Goal: Obtain resource: Download file/media

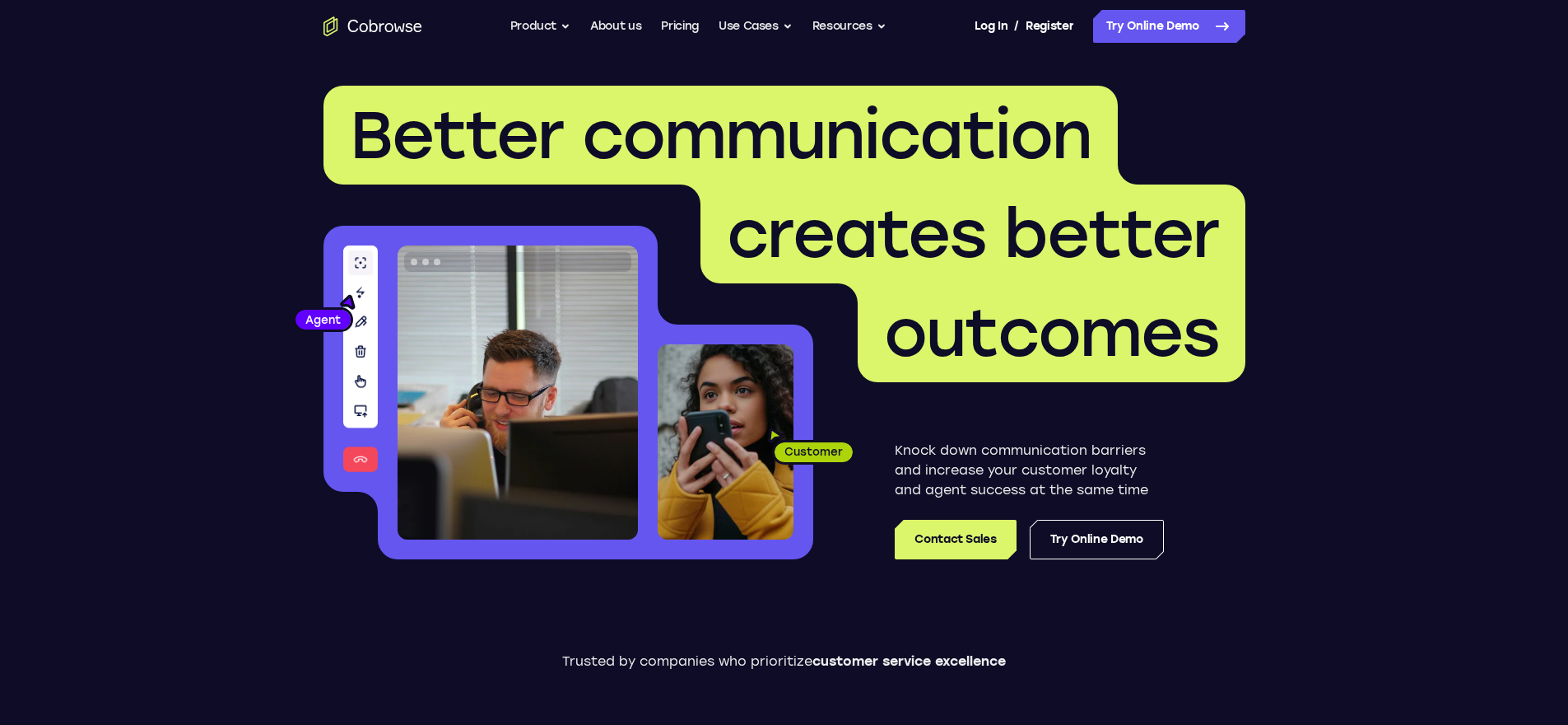
click at [841, 27] on button "Resources" at bounding box center [849, 26] width 74 height 33
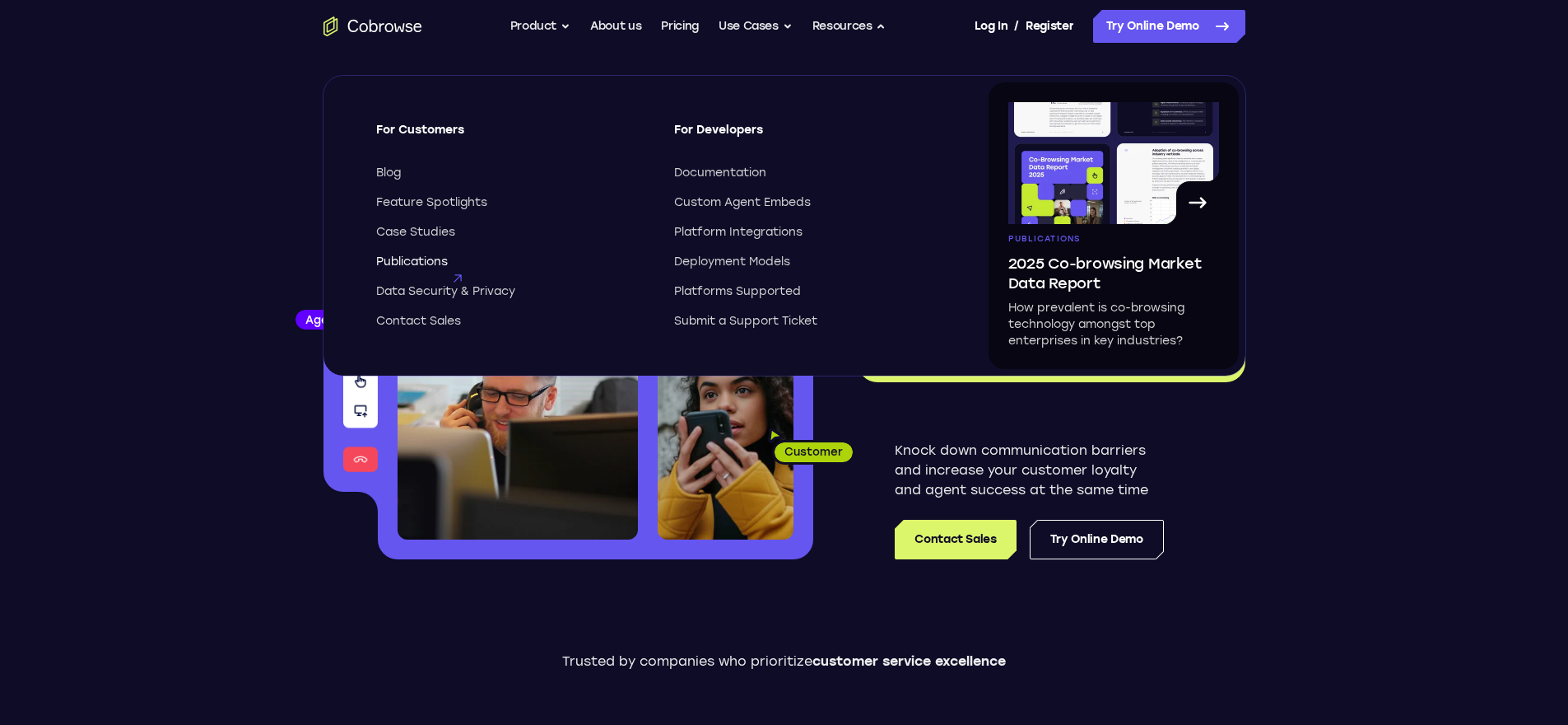
click at [442, 267] on span "Publications" at bounding box center [412, 262] width 72 height 17
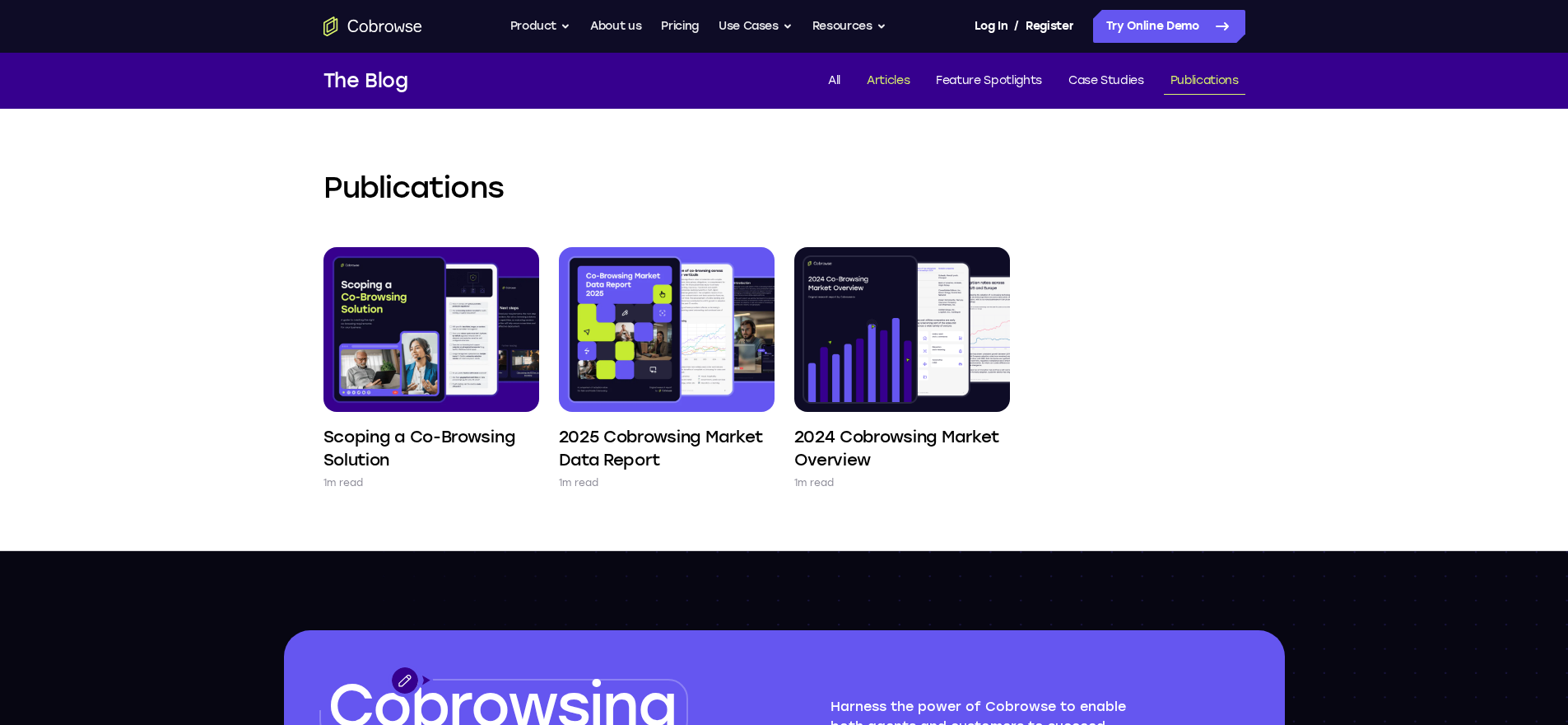
click at [892, 83] on link "Articles" at bounding box center [888, 80] width 56 height 27
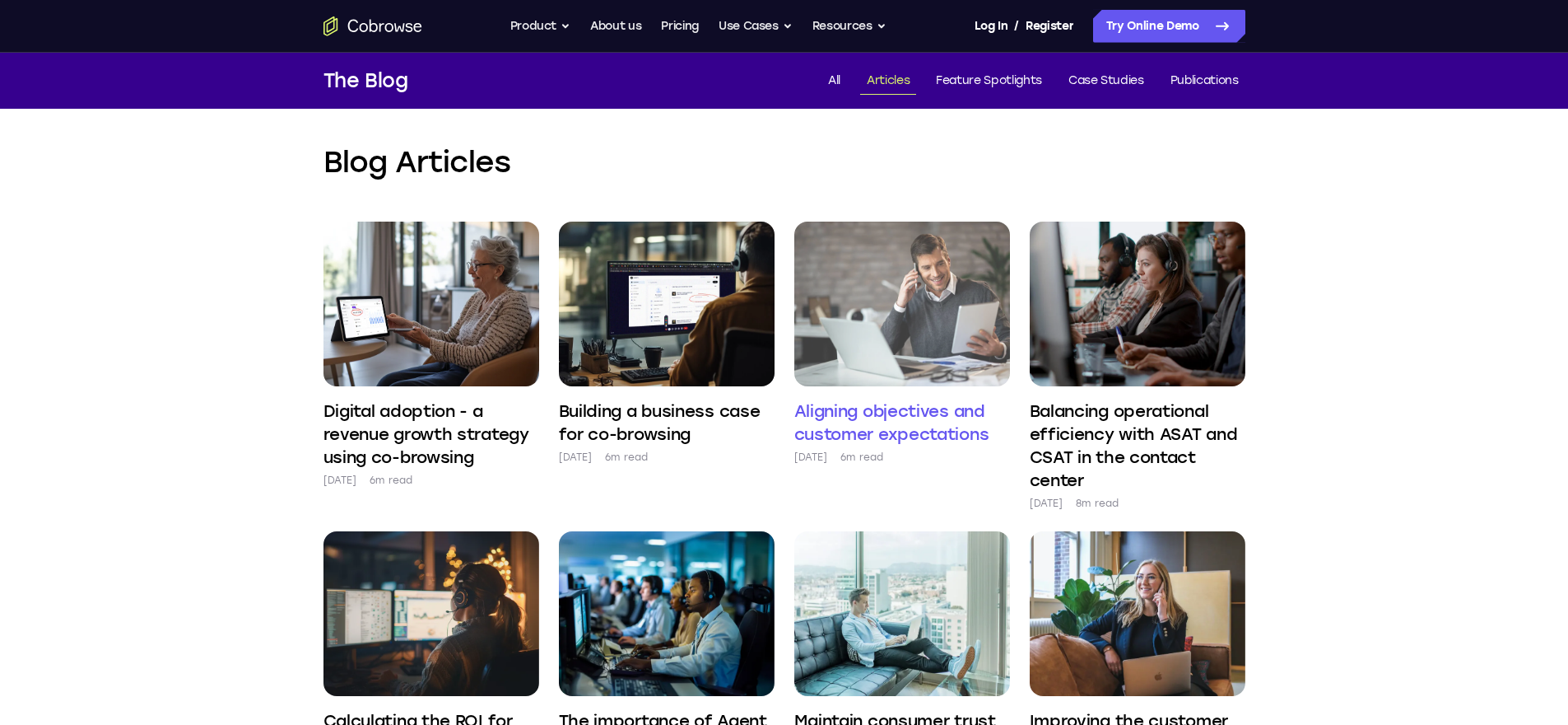
scroll to position [698, 0]
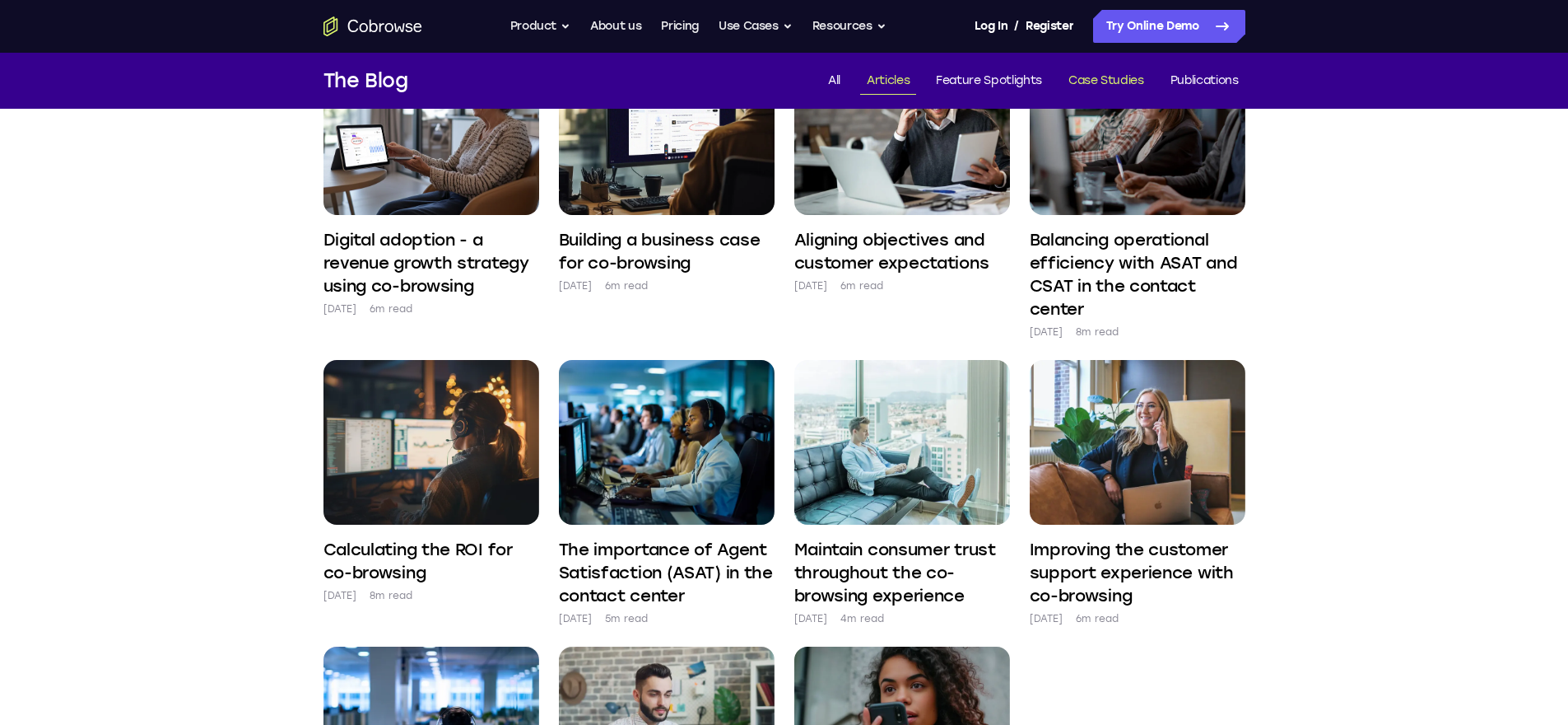
click at [1106, 78] on link "Case Studies" at bounding box center [1106, 80] width 89 height 27
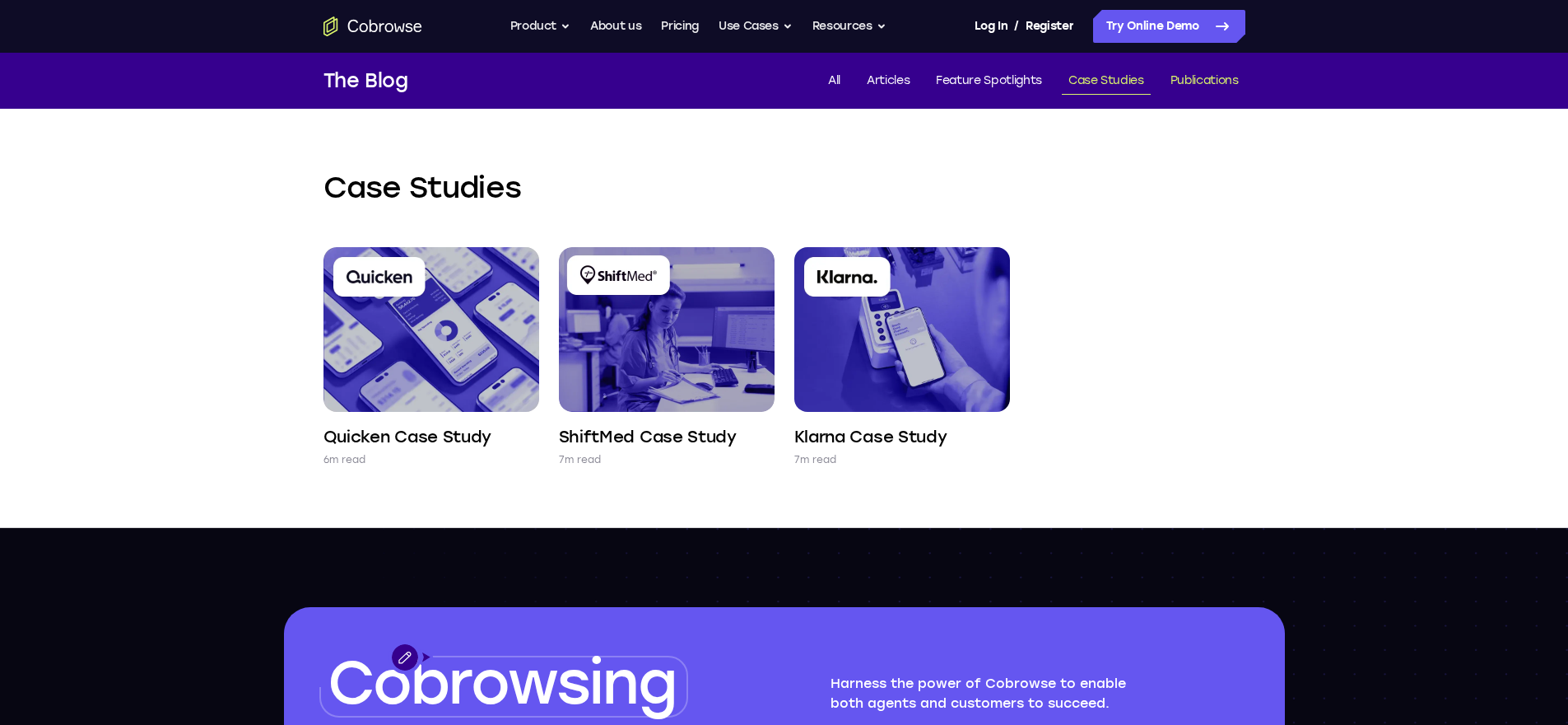
click at [1193, 75] on link "Publications" at bounding box center [1204, 80] width 81 height 27
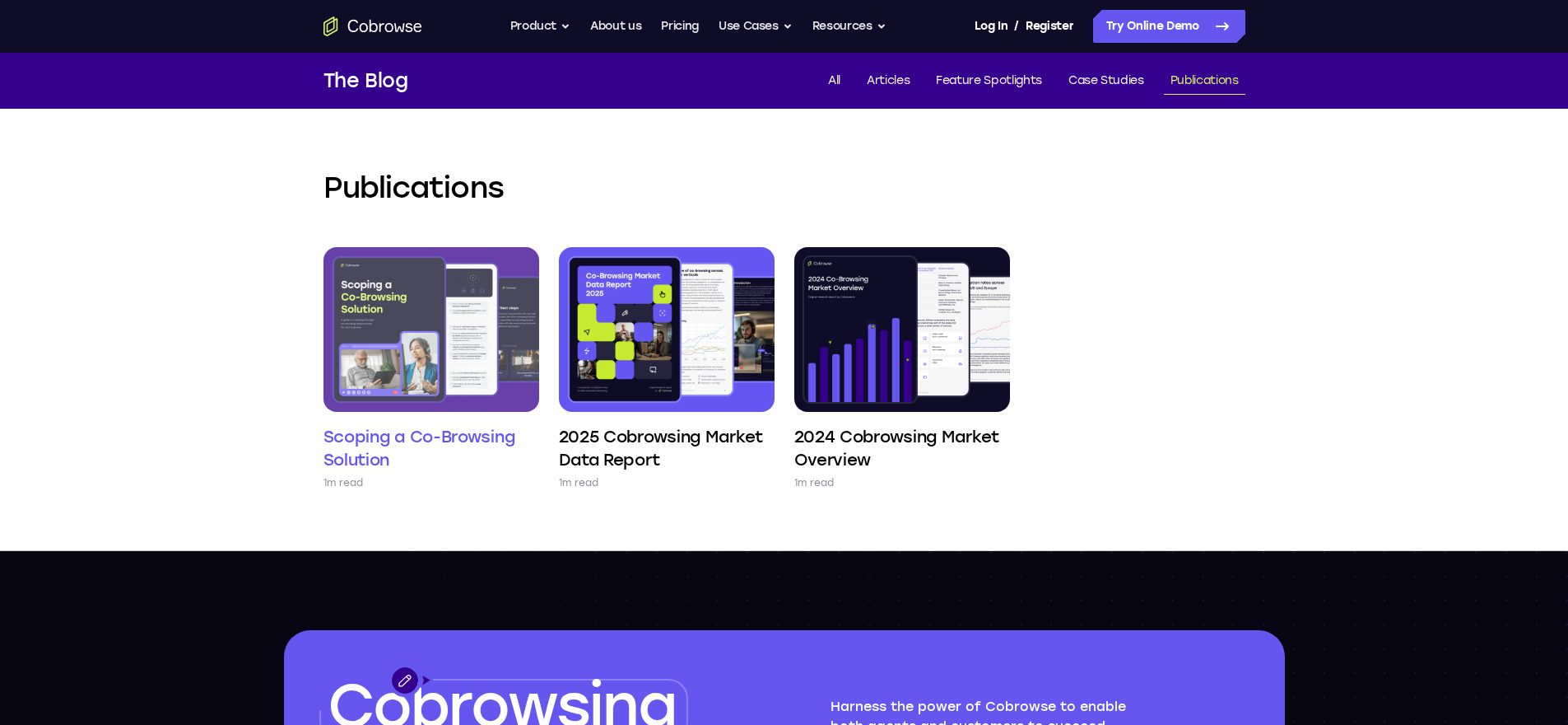
click at [455, 339] on img at bounding box center [431, 329] width 216 height 164
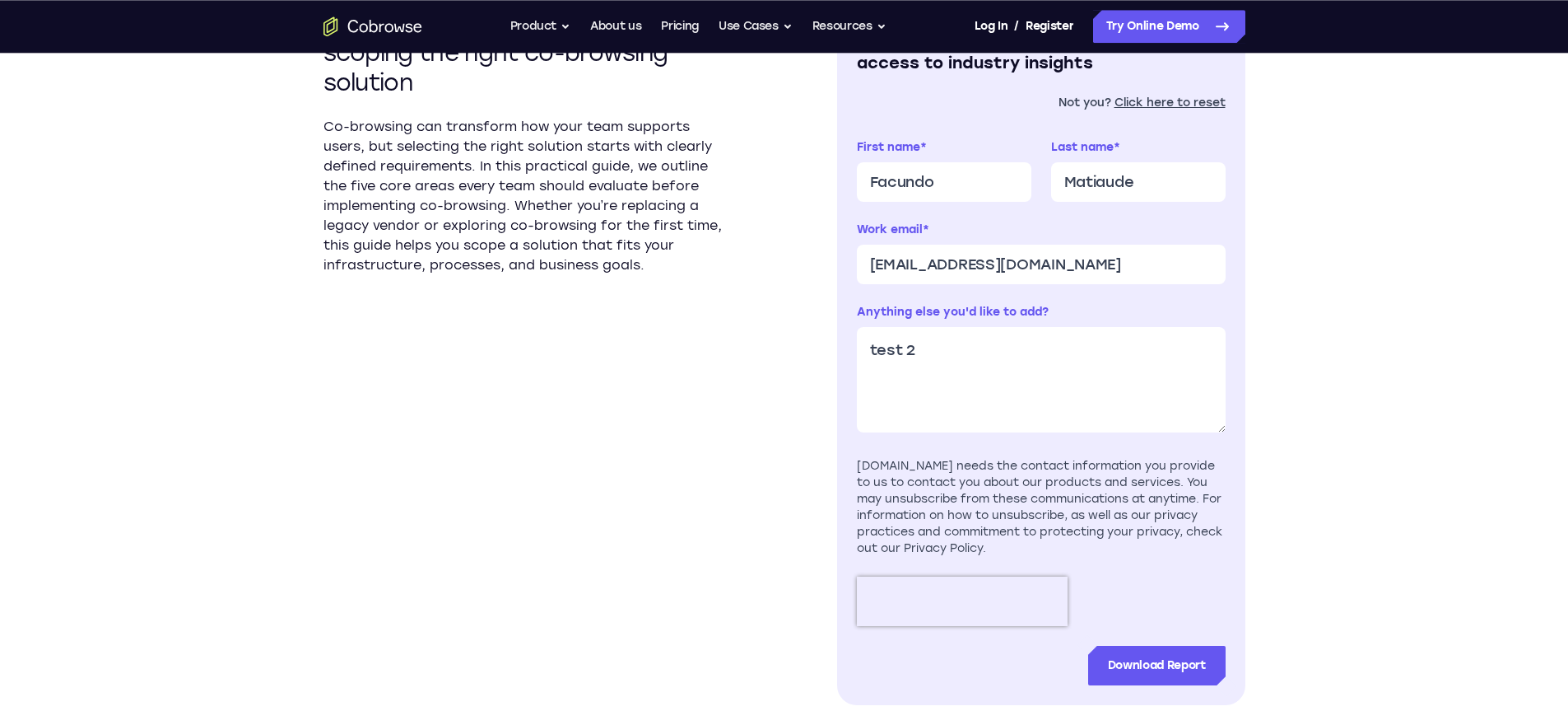
scroll to position [922, 0]
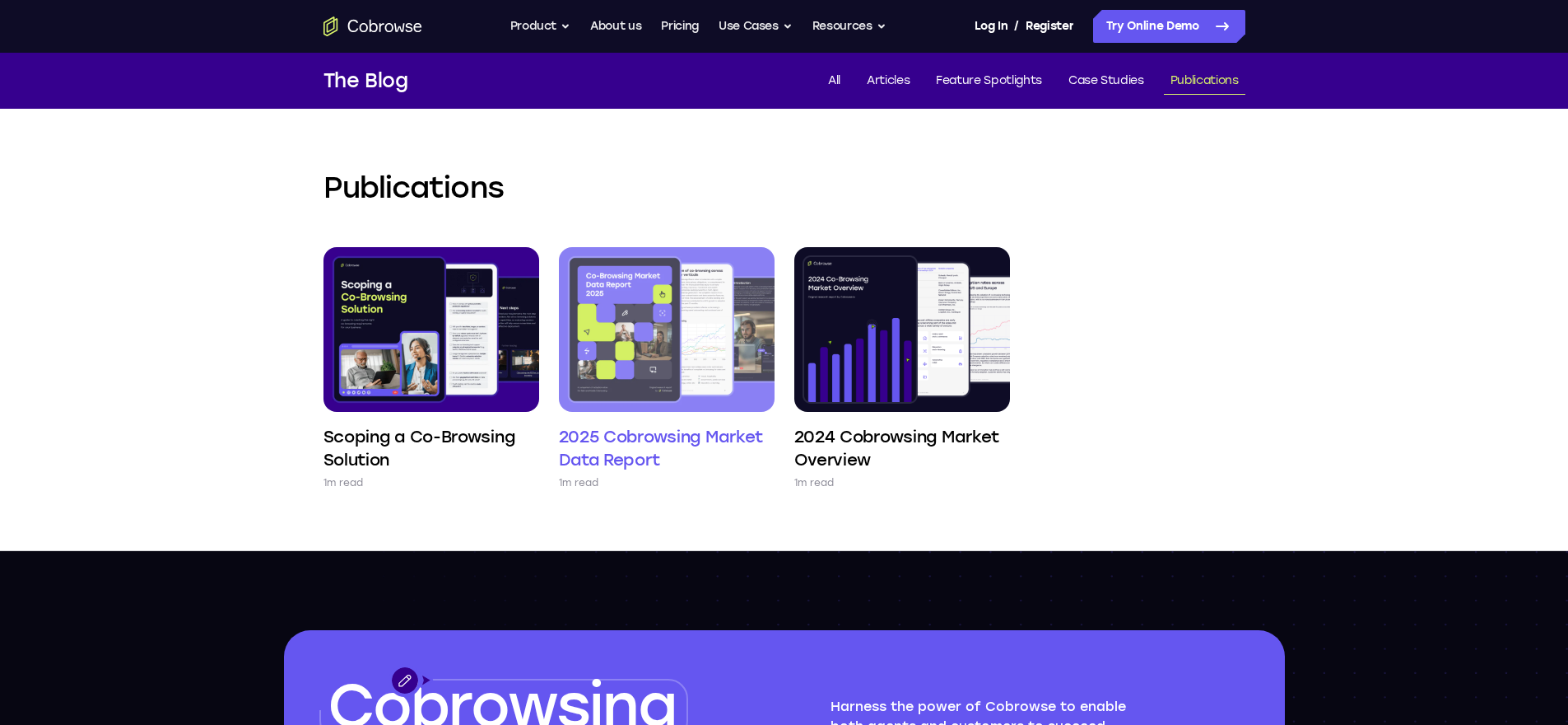
click at [685, 347] on img at bounding box center [666, 329] width 216 height 164
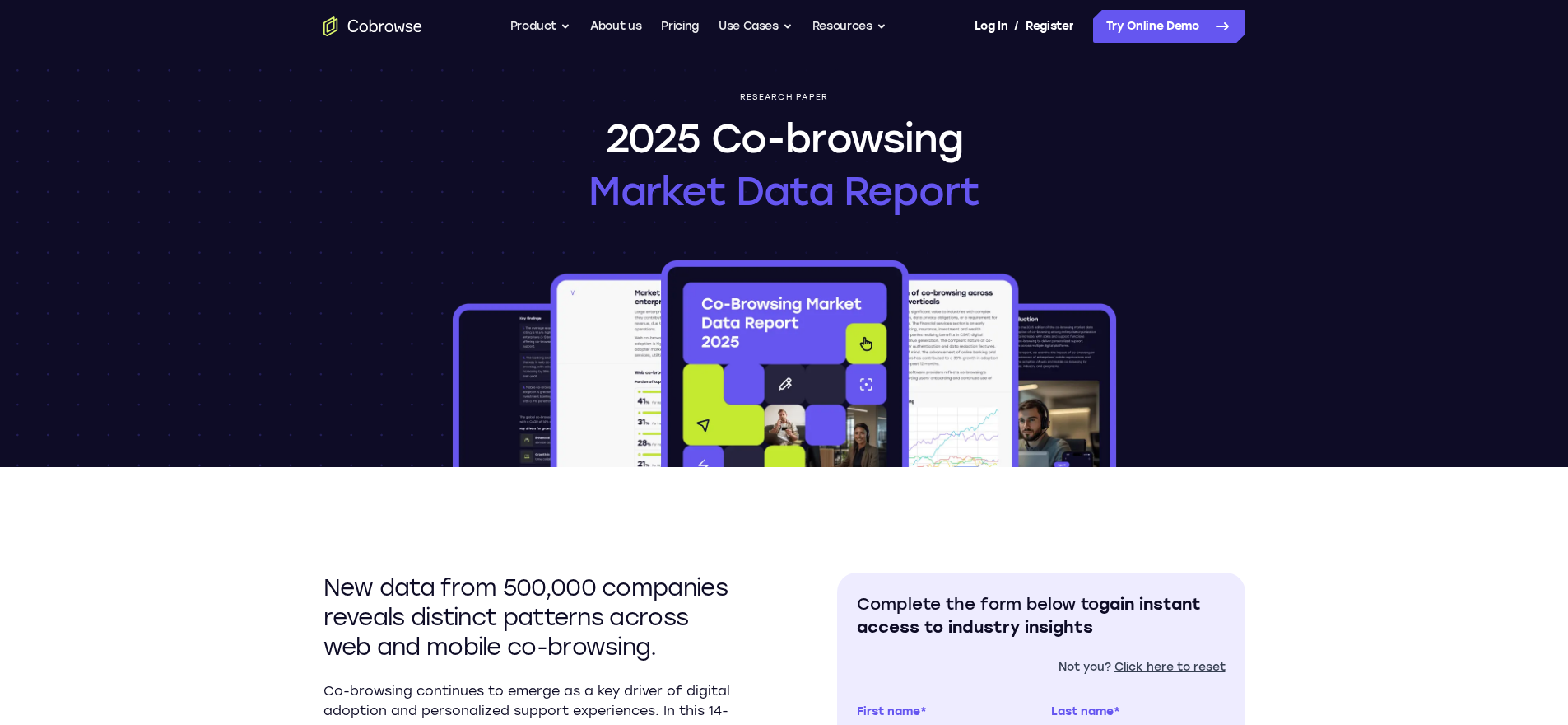
scroll to position [553, 0]
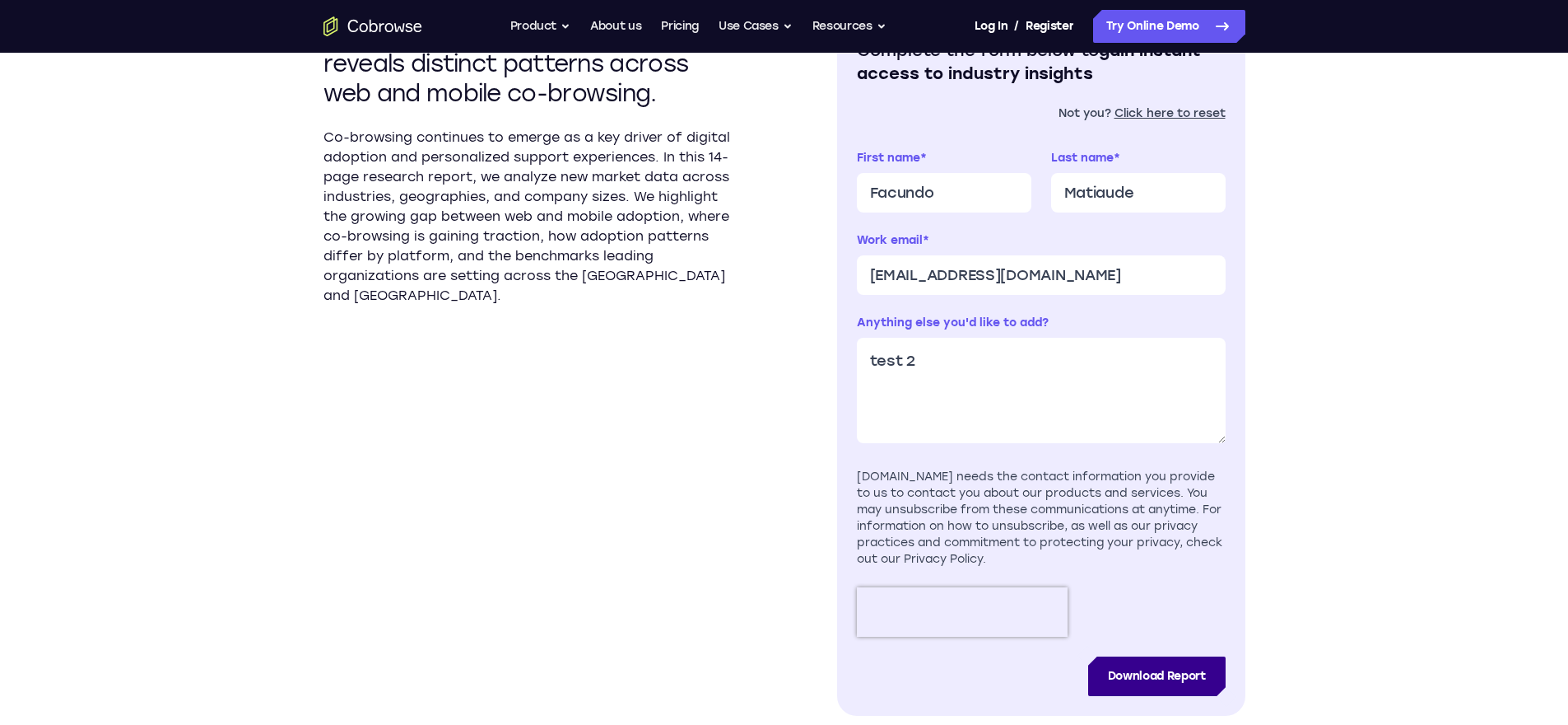
click at [1164, 675] on input "Download Report" at bounding box center [1156, 675] width 137 height 39
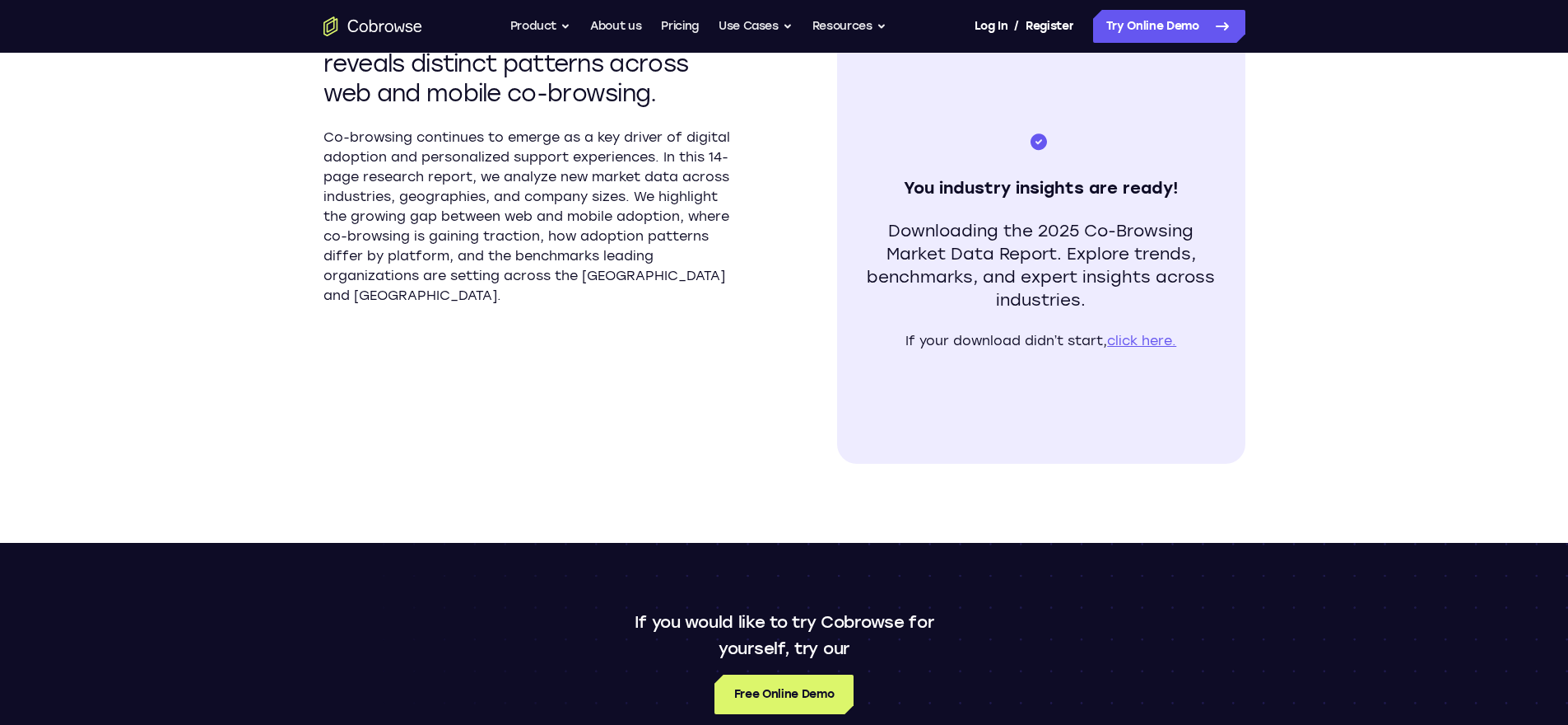
scroll to position [0, 0]
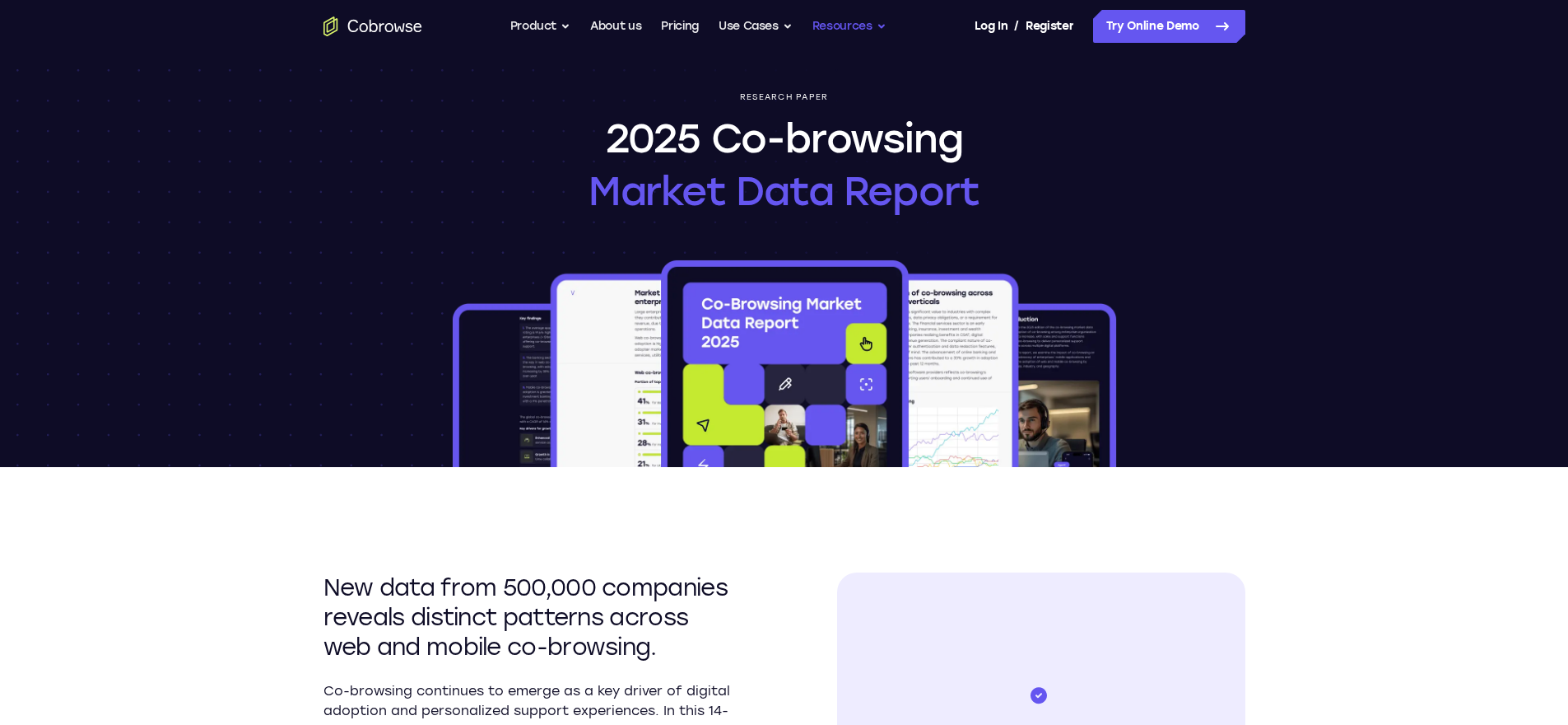
click at [852, 24] on button "Resources" at bounding box center [849, 26] width 74 height 33
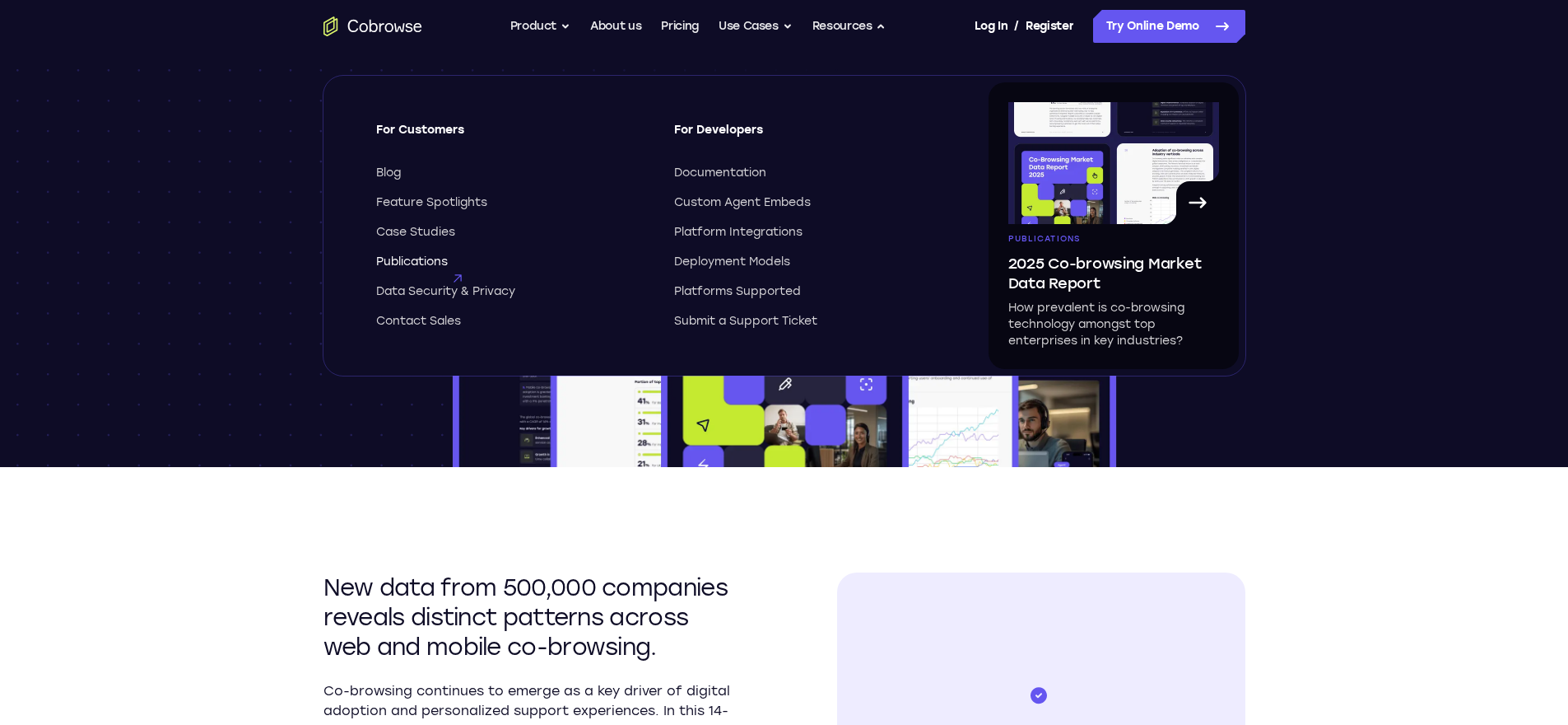
click at [435, 260] on span "Publications" at bounding box center [412, 262] width 72 height 17
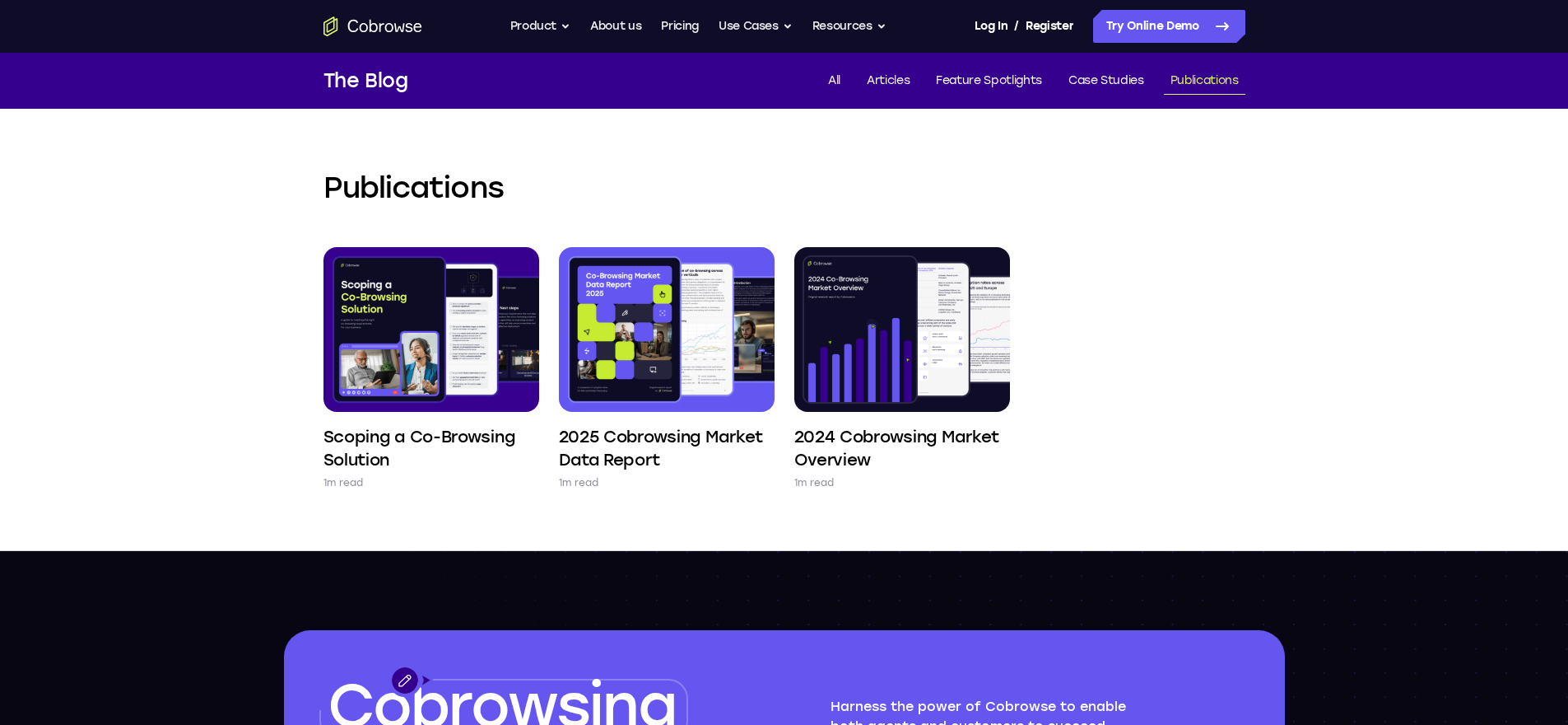
click at [869, 19] on button "Resources" at bounding box center [849, 26] width 74 height 33
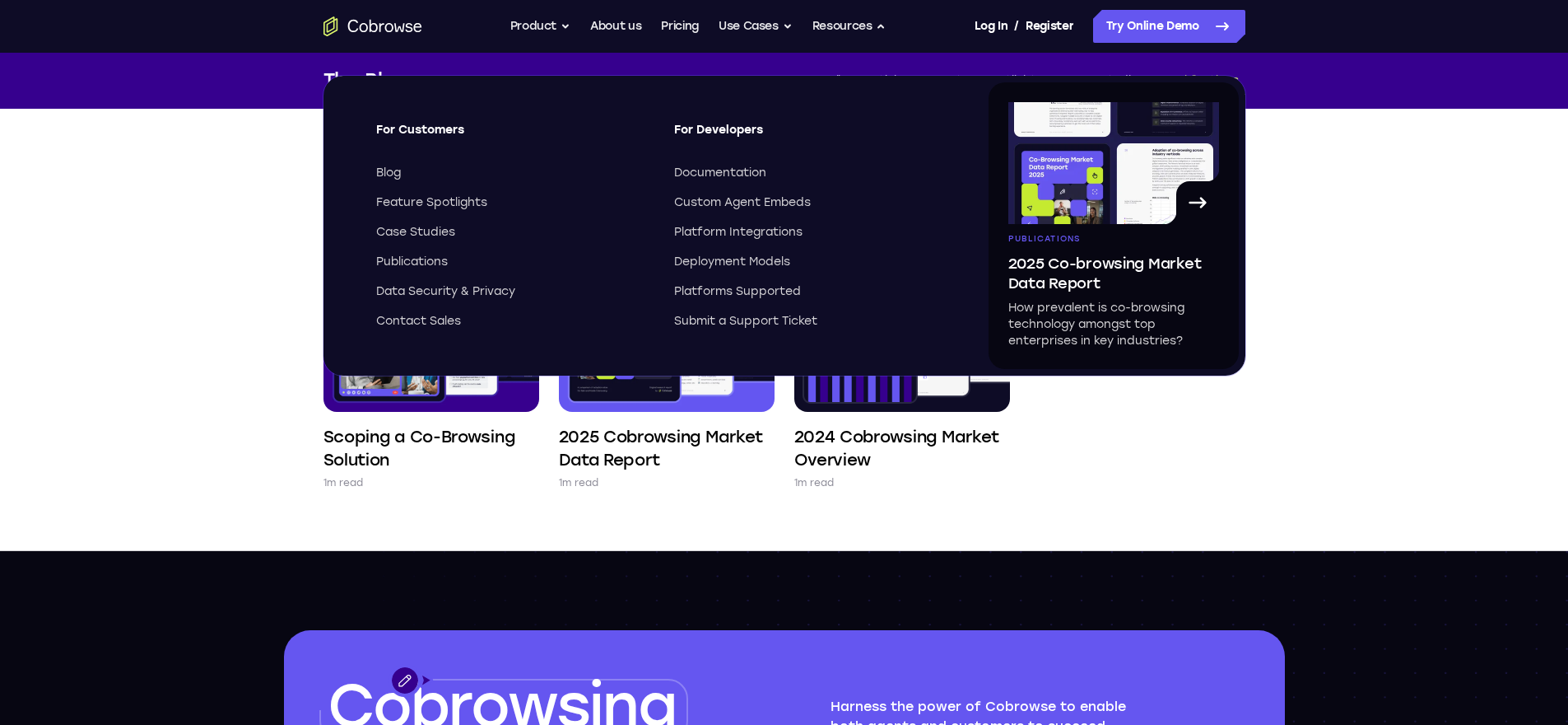
click at [1399, 213] on div "Publications Scoping a Co-Browsing Solution 1m read 2025 Cobrowsing Market Data…" at bounding box center [784, 329] width 1568 height 442
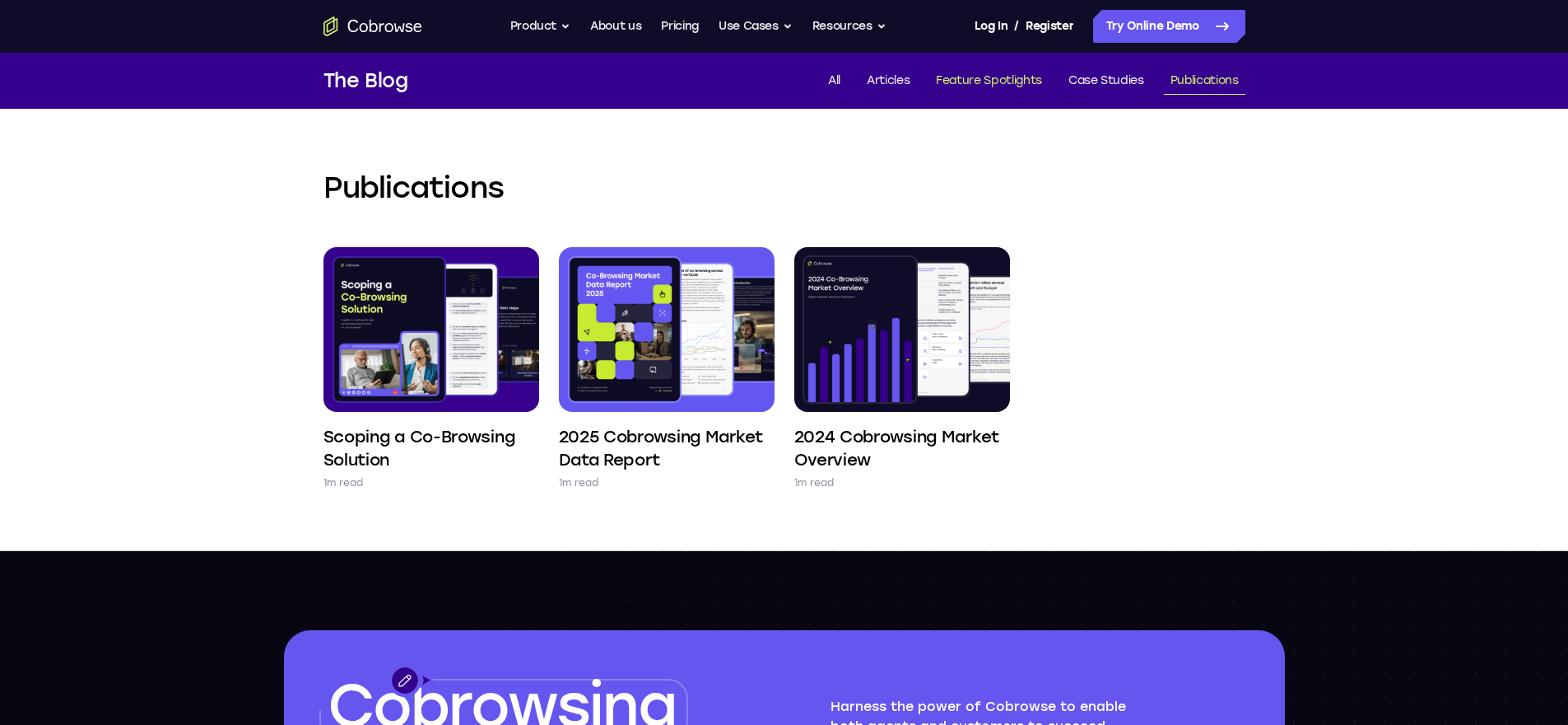
click at [988, 77] on link "Feature Spotlights" at bounding box center [989, 80] width 120 height 27
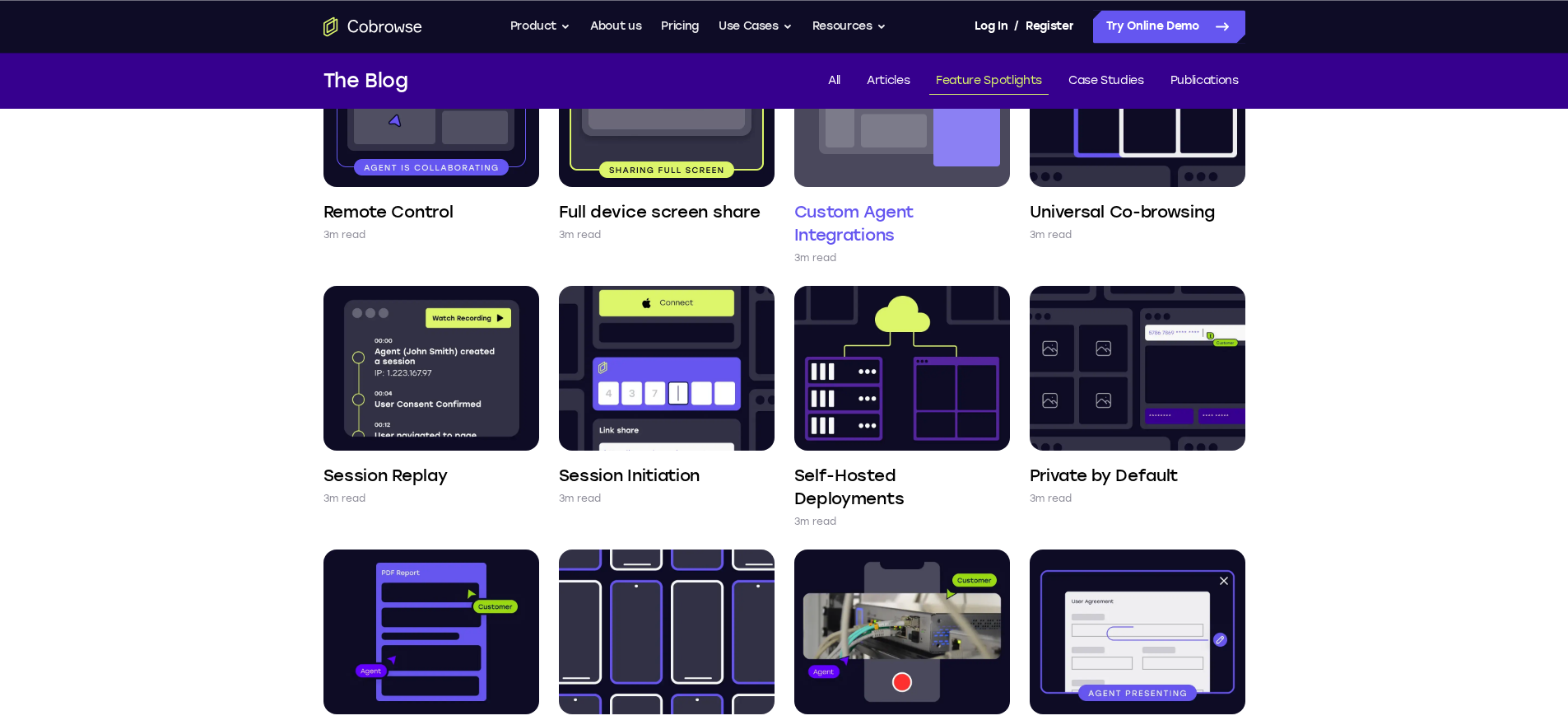
scroll to position [870, 0]
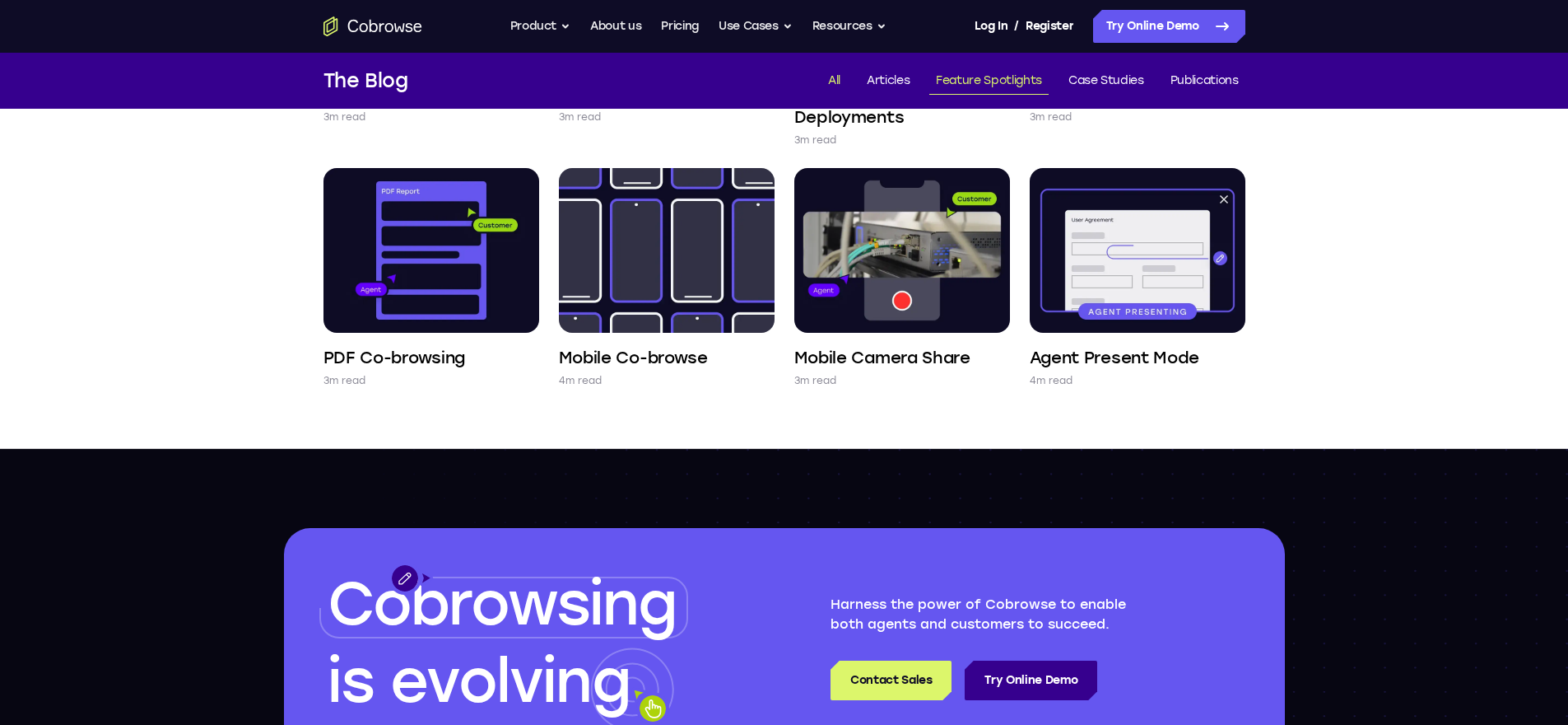
click at [828, 79] on link "All" at bounding box center [834, 80] width 25 height 27
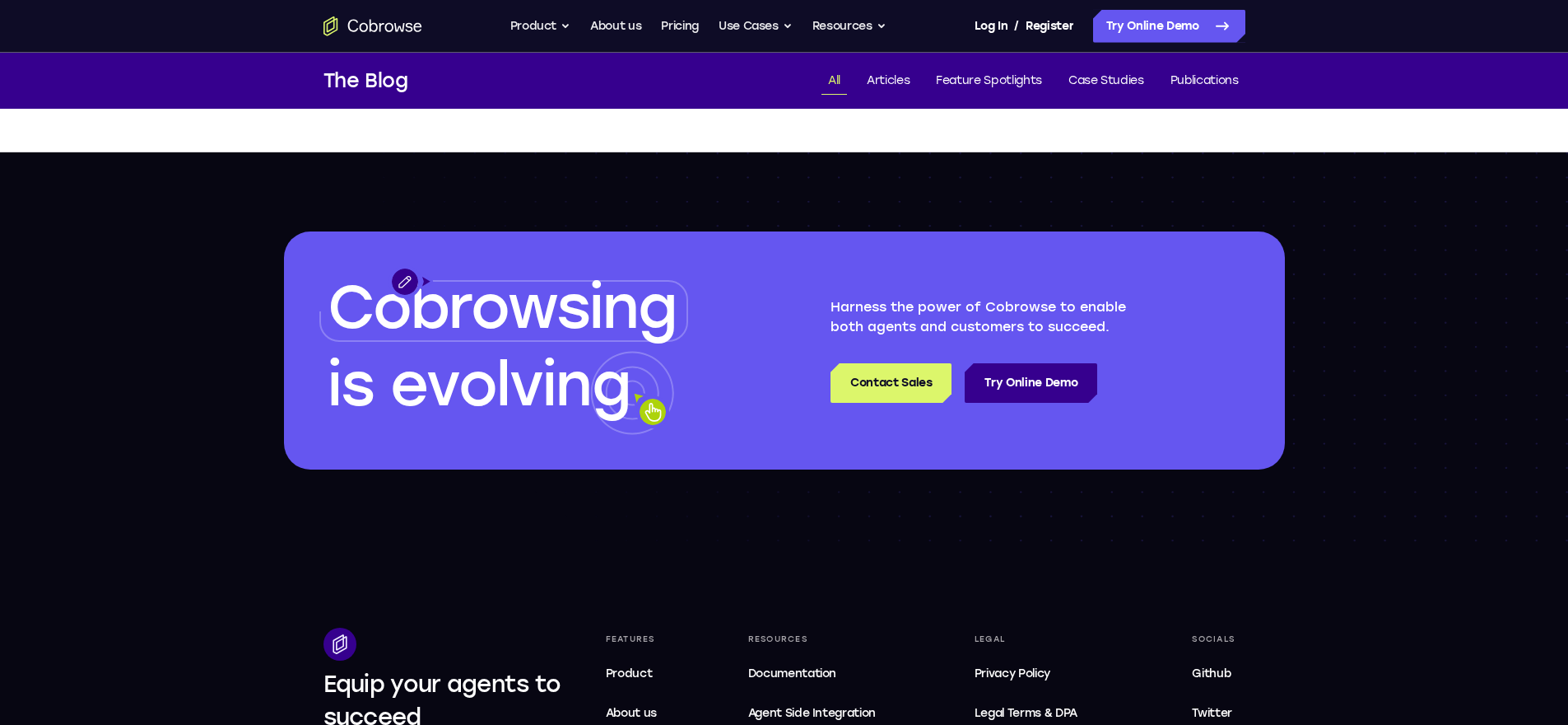
scroll to position [2477, 0]
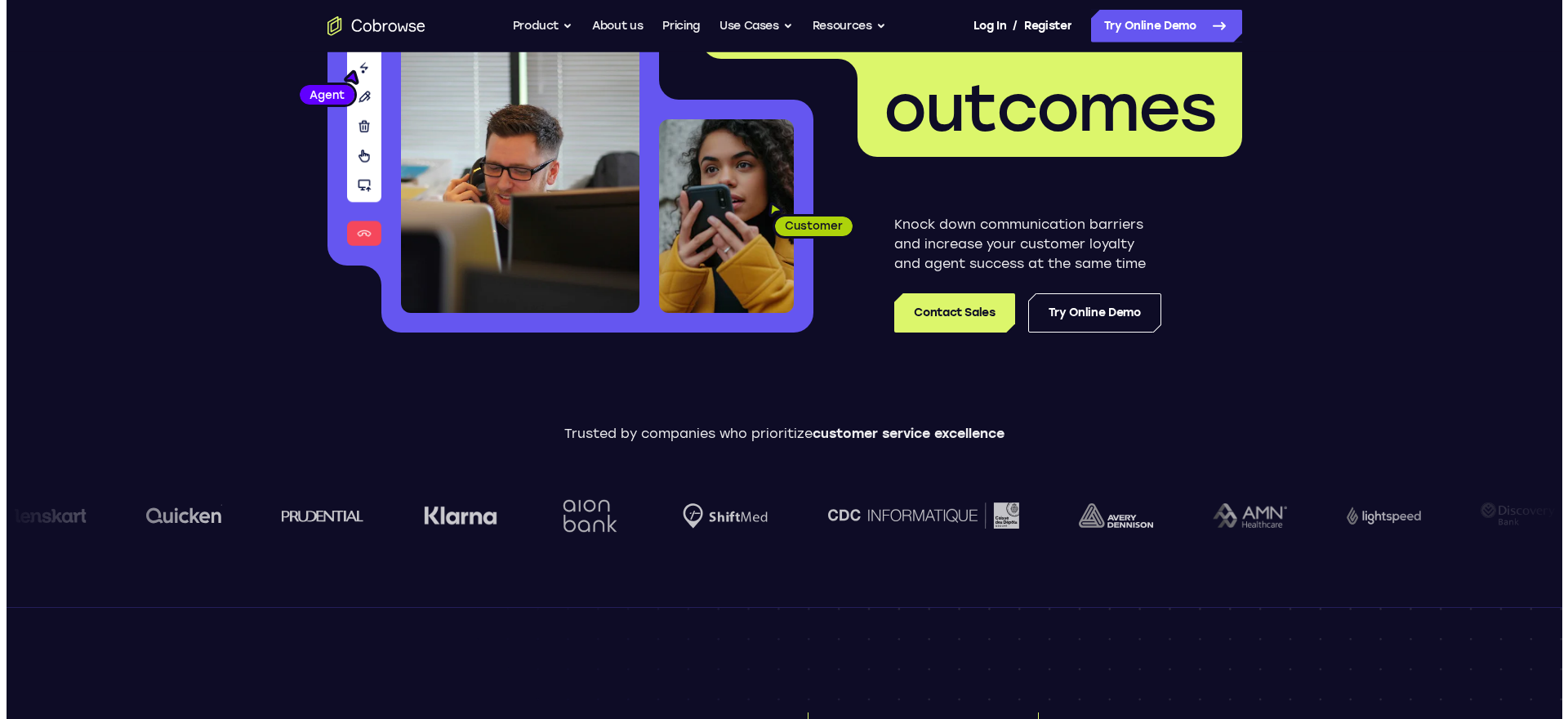
scroll to position [471, 0]
